Goal: Information Seeking & Learning: Check status

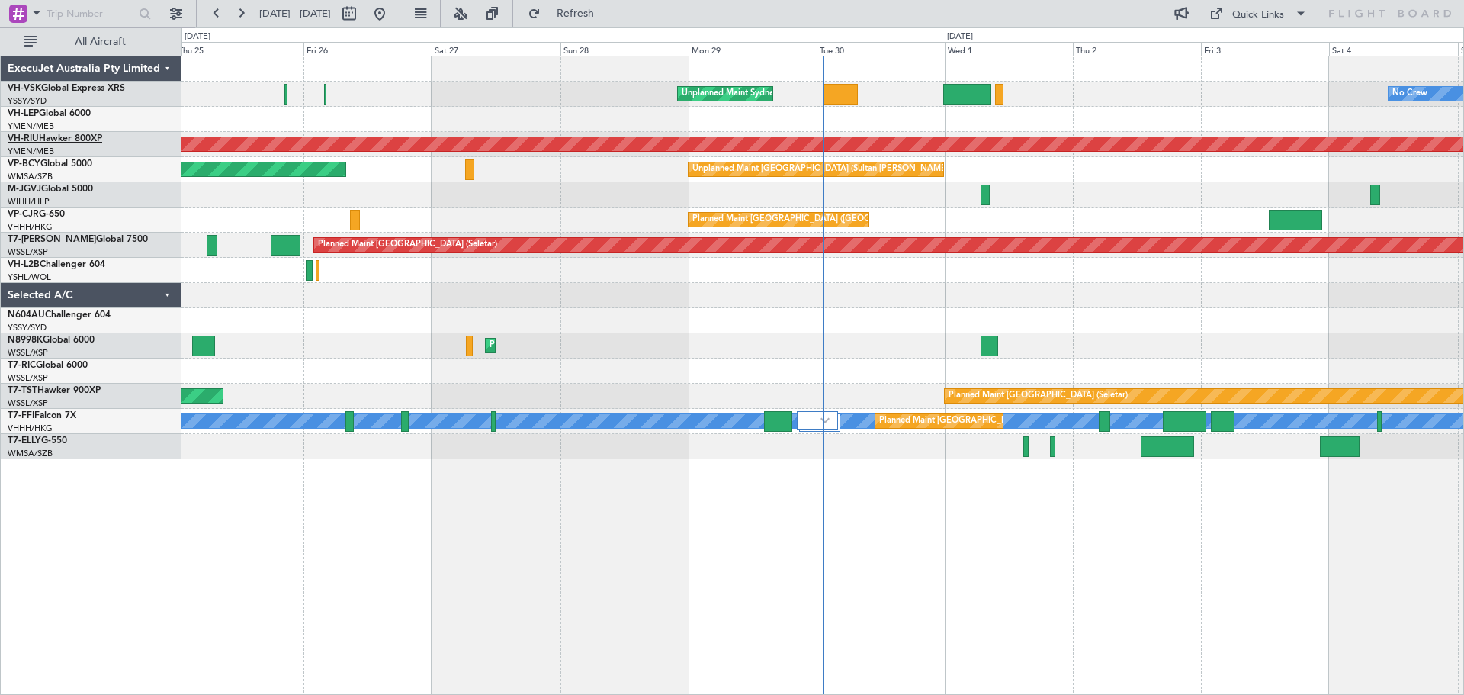
click at [91, 137] on link "VH-RIU Hawker 800XP" at bounding box center [55, 138] width 95 height 9
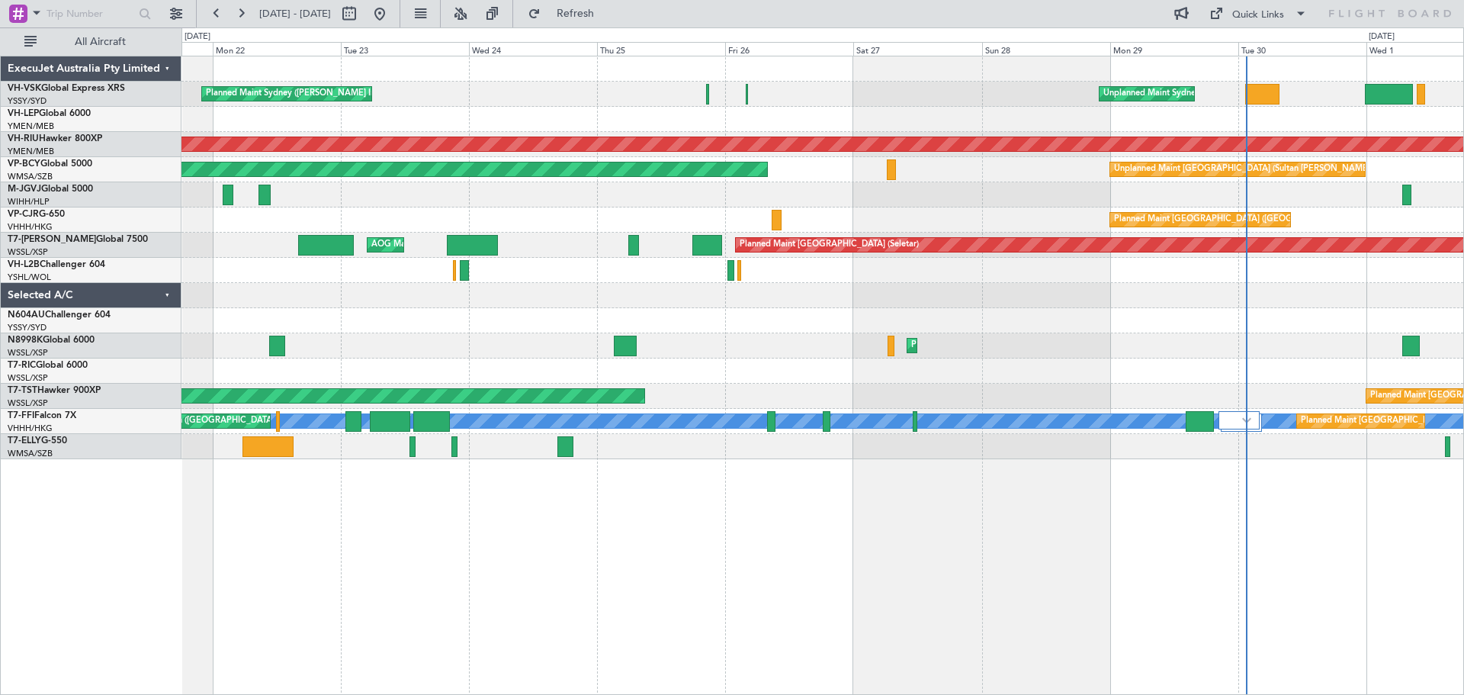
click at [715, 339] on div "Unplanned Maint Sydney ([PERSON_NAME] Intl) Planned Maint Sydney ([PERSON_NAME]…" at bounding box center [822, 257] width 1282 height 403
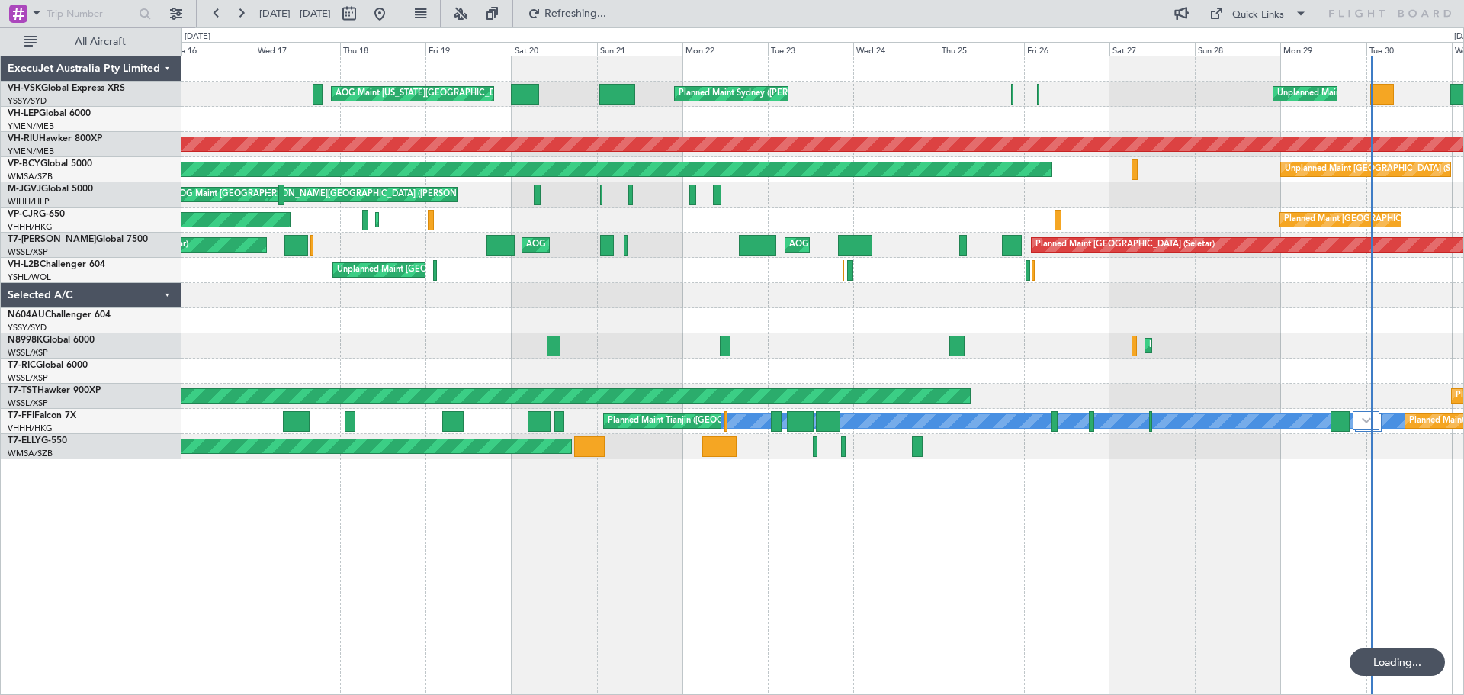
click at [900, 316] on div at bounding box center [822, 320] width 1282 height 25
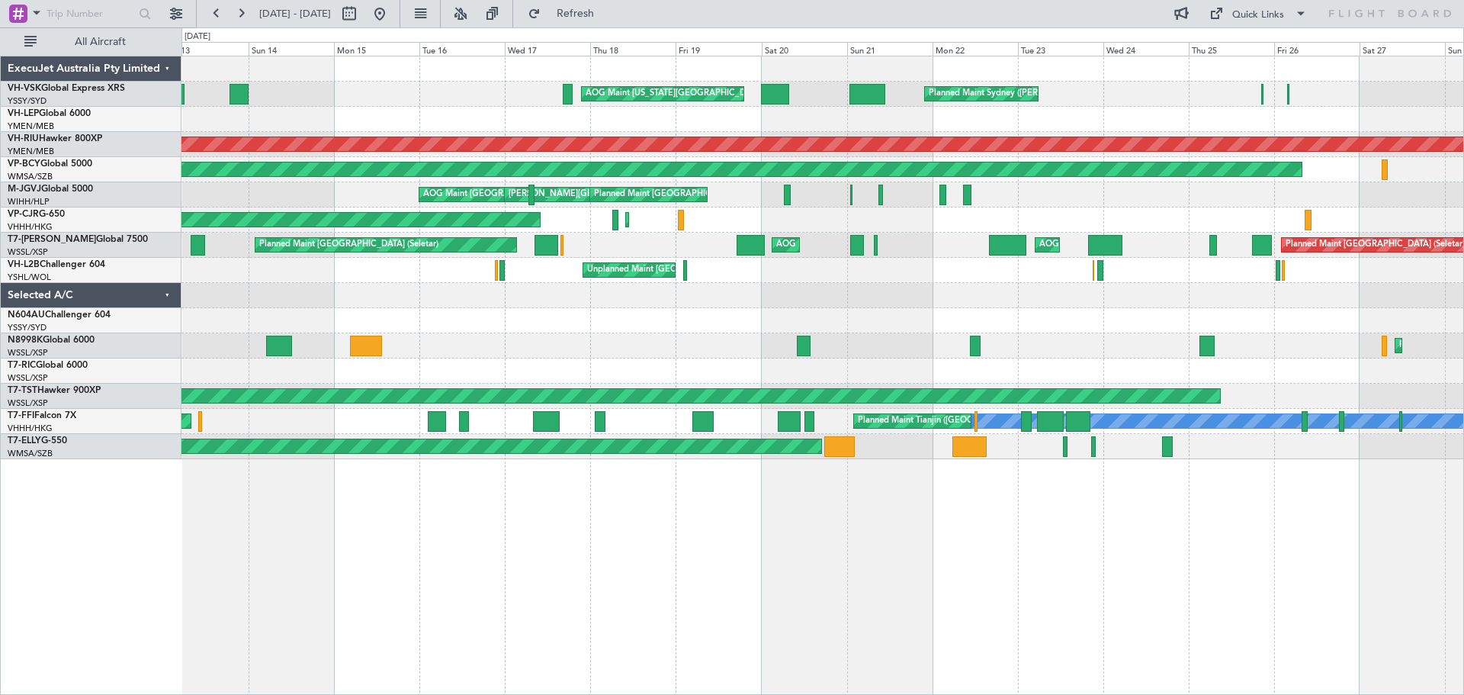
click at [817, 289] on div at bounding box center [822, 295] width 1282 height 25
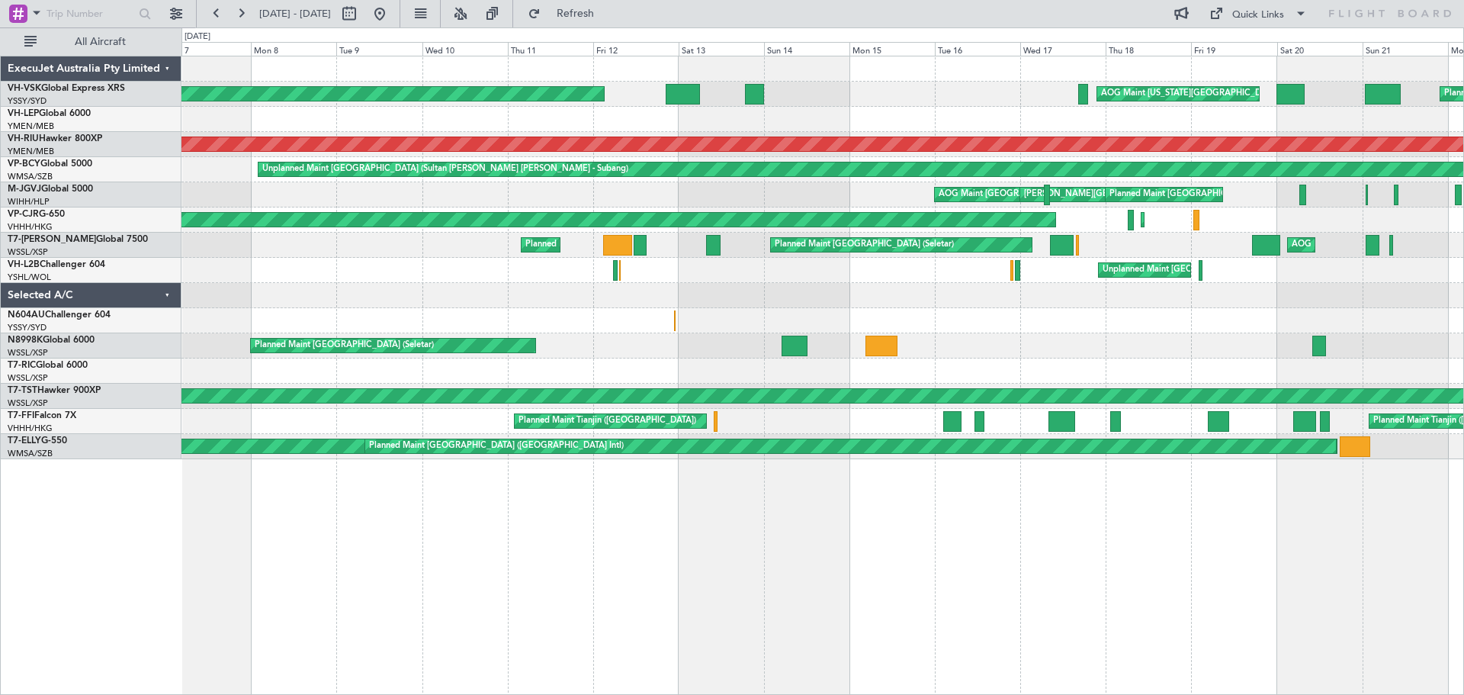
click at [840, 328] on div at bounding box center [822, 320] width 1282 height 25
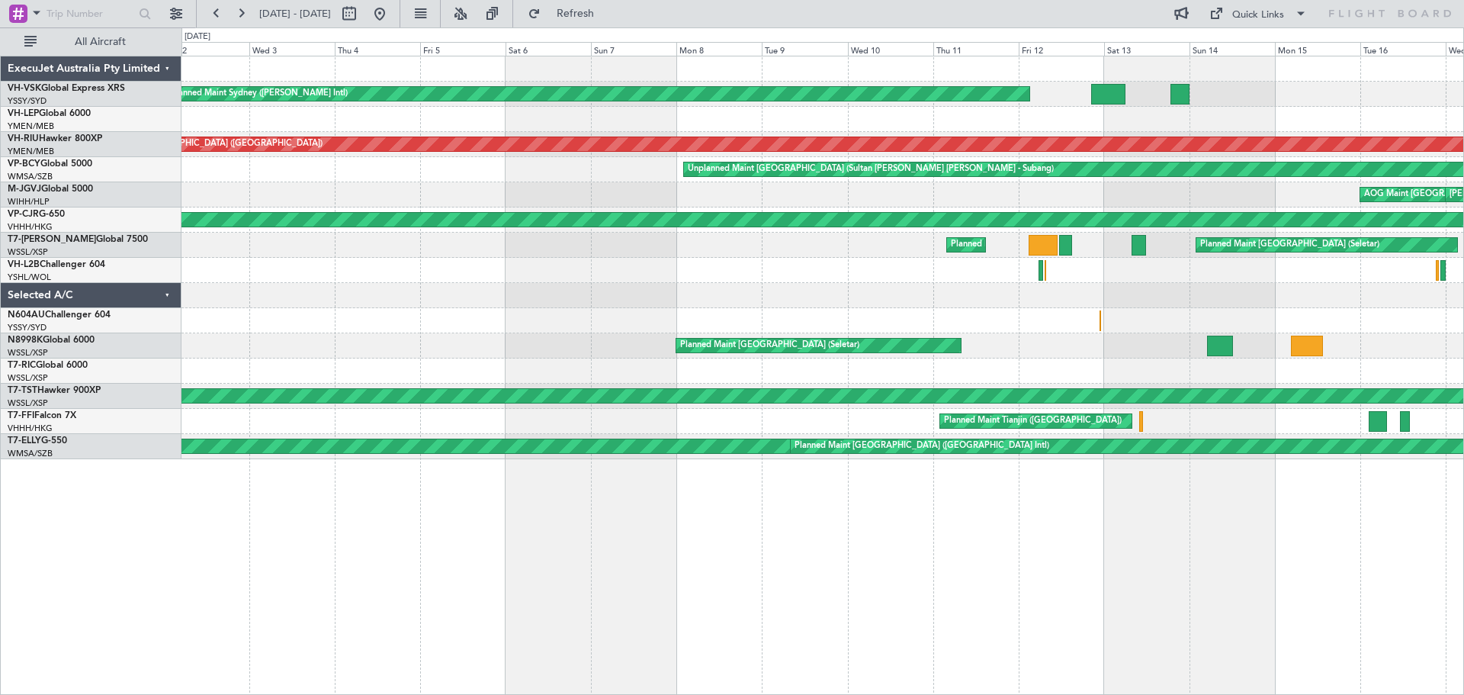
click at [891, 305] on div "Unplanned Maint Sydney ([PERSON_NAME] Intl) AOG Maint [US_STATE][GEOGRAPHIC_DAT…" at bounding box center [822, 257] width 1282 height 403
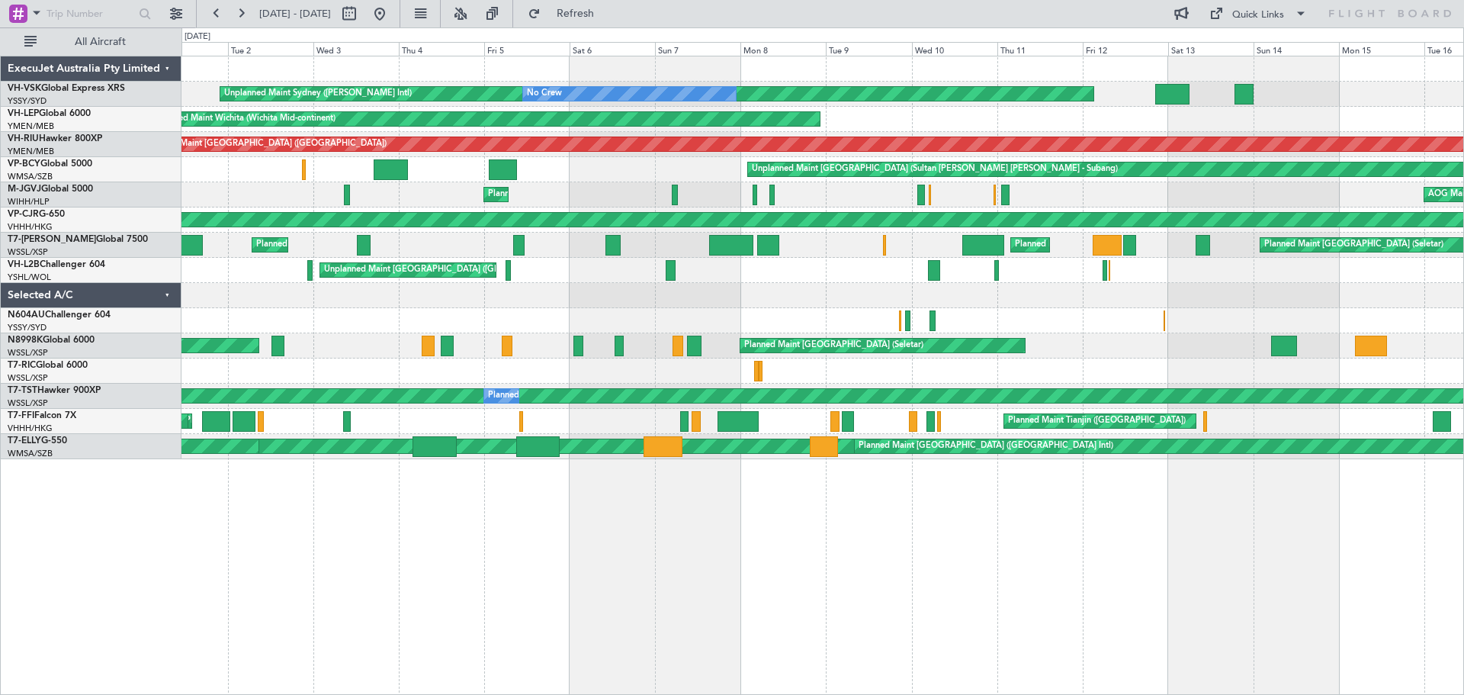
click at [1219, 323] on div at bounding box center [822, 320] width 1282 height 25
click at [97, 310] on link "N604AU Challenger 604" at bounding box center [59, 314] width 103 height 9
click at [392, 12] on button at bounding box center [380, 14] width 24 height 24
